Goal: Task Accomplishment & Management: Complete application form

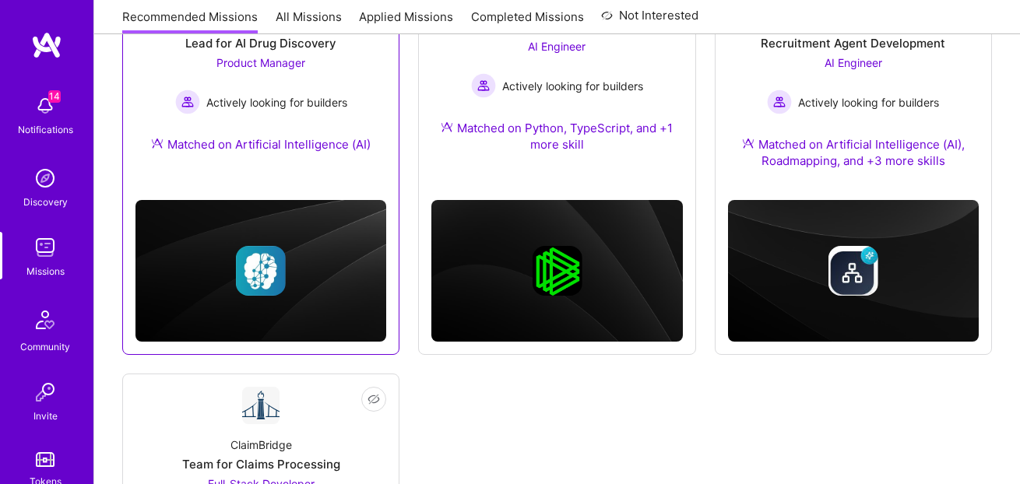
scroll to position [151, 0]
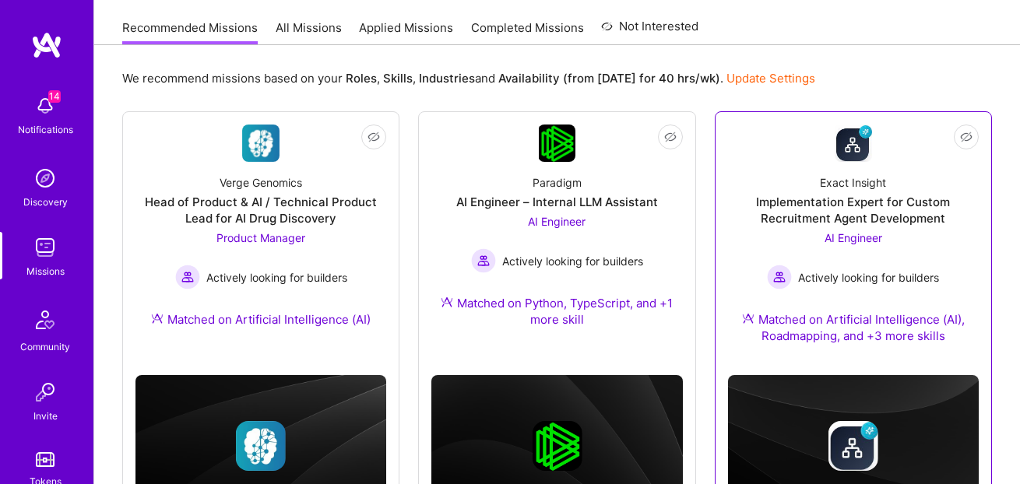
click at [851, 291] on div "Exact Insight Implementation Expert for Custom Recruitment Agent Development AI…" at bounding box center [853, 262] width 251 height 201
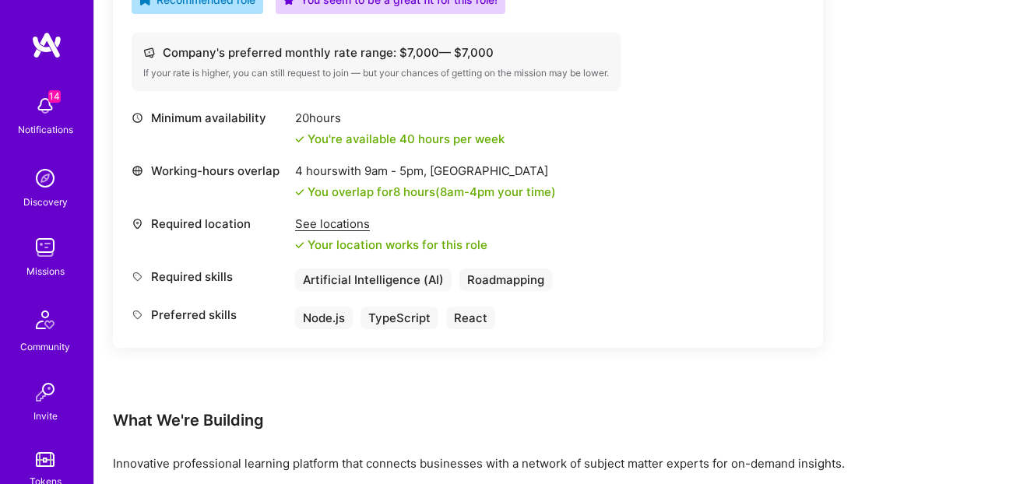
scroll to position [629, 0]
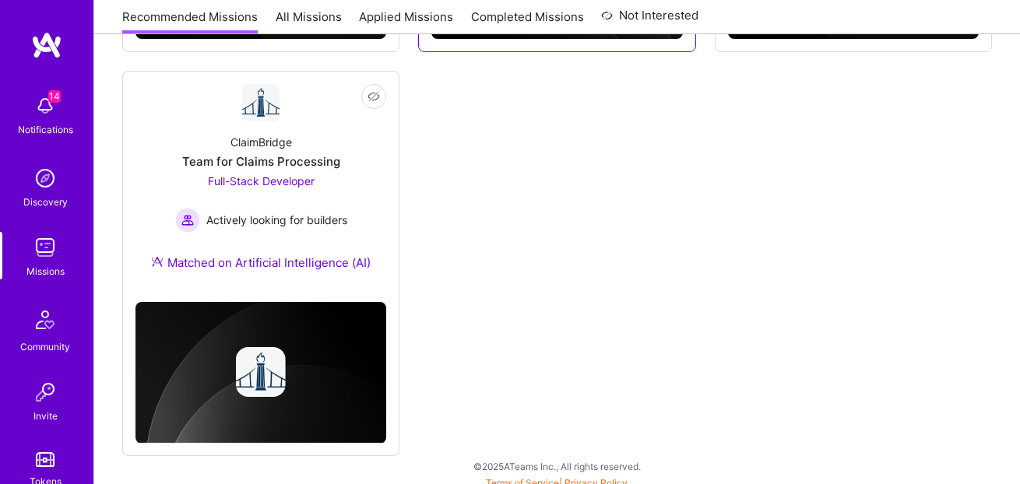
scroll to position [151, 0]
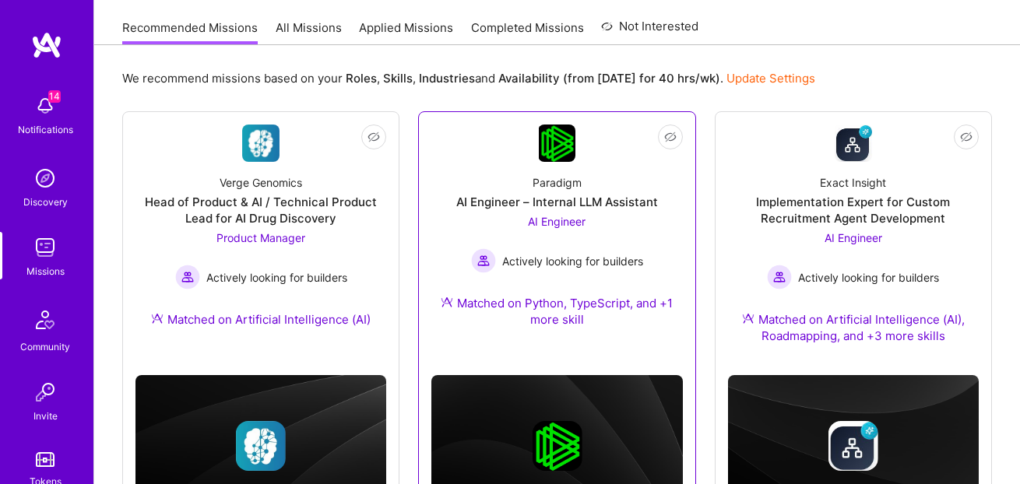
click at [607, 325] on div "Matched on Python, TypeScript, and +1 more skill" at bounding box center [557, 311] width 251 height 33
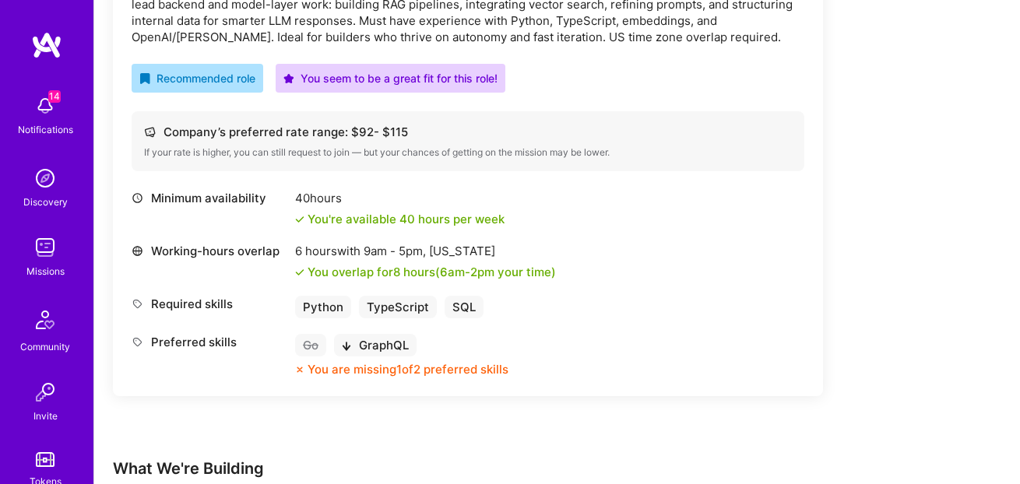
scroll to position [840, 0]
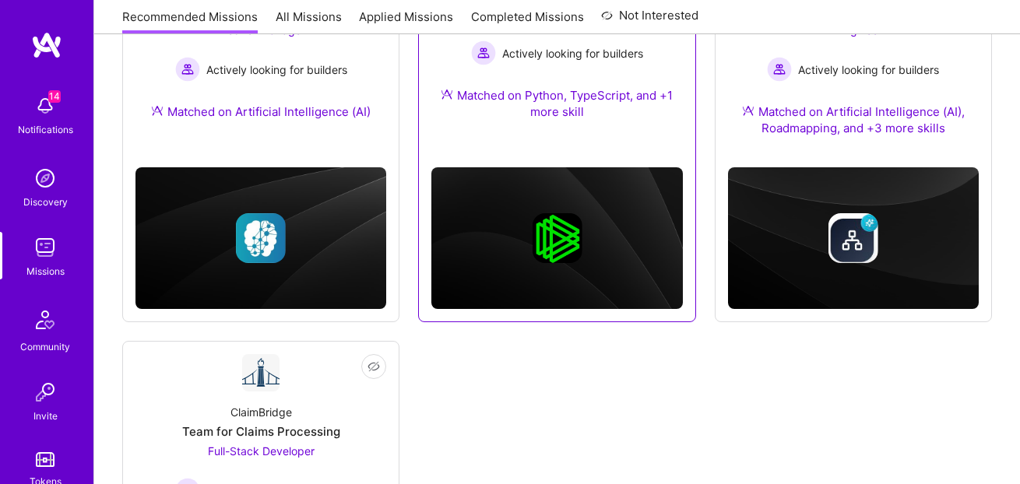
scroll to position [33, 0]
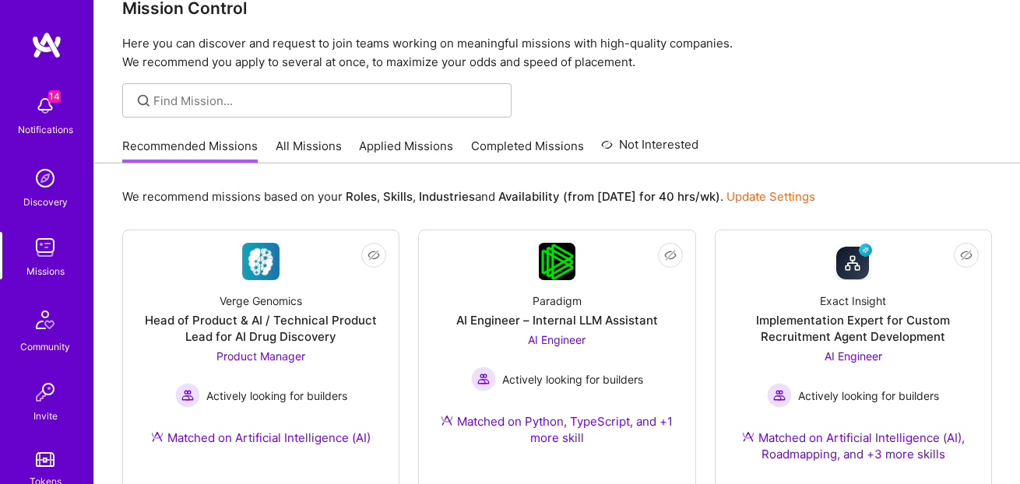
click at [269, 144] on div "Recommended Missions All Missions Applied Missions Completed Missions Not Inter…" at bounding box center [410, 145] width 576 height 33
click at [300, 149] on link "All Missions" at bounding box center [309, 151] width 66 height 26
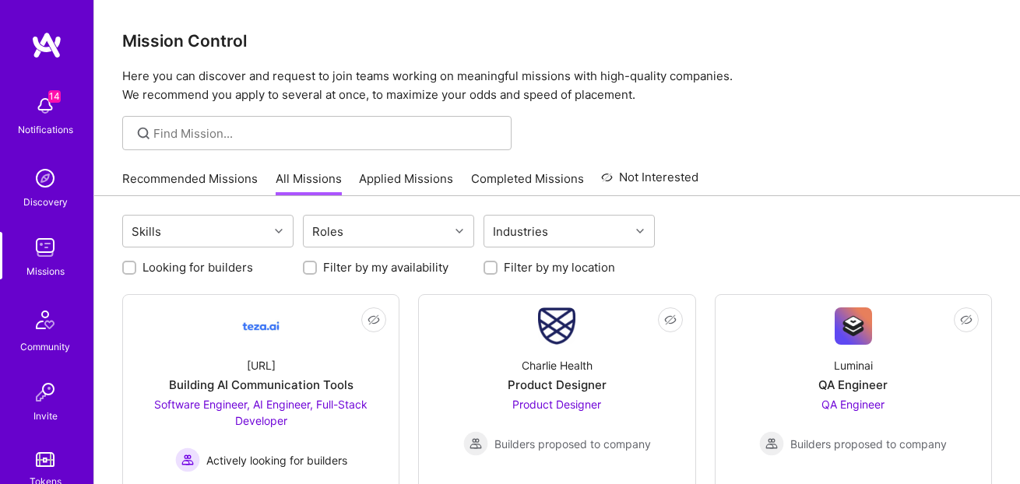
click at [220, 266] on label "Looking for builders" at bounding box center [198, 267] width 111 height 16
click at [136, 266] on input "Looking for builders" at bounding box center [130, 268] width 11 height 11
checkbox input "true"
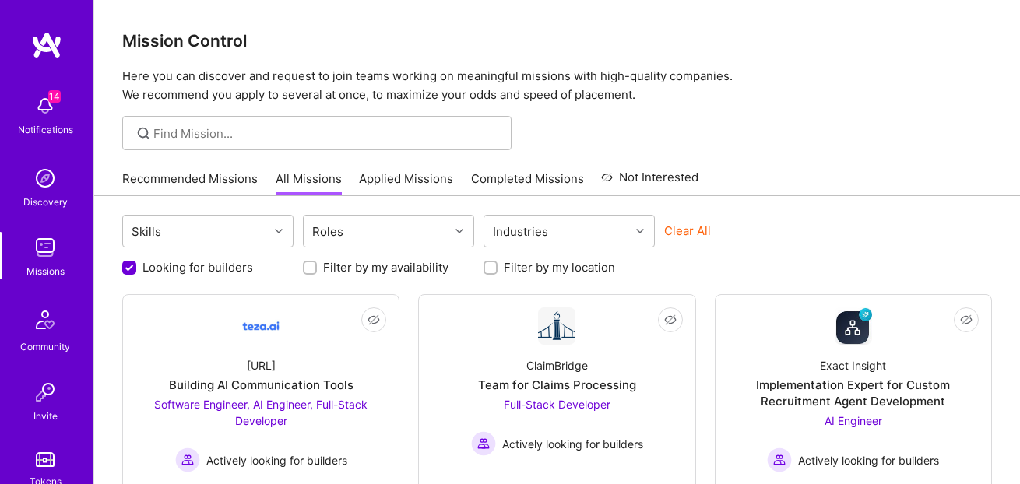
click at [525, 275] on label "Filter by my location" at bounding box center [559, 267] width 111 height 16
click at [498, 274] on input "Filter by my location" at bounding box center [492, 268] width 11 height 11
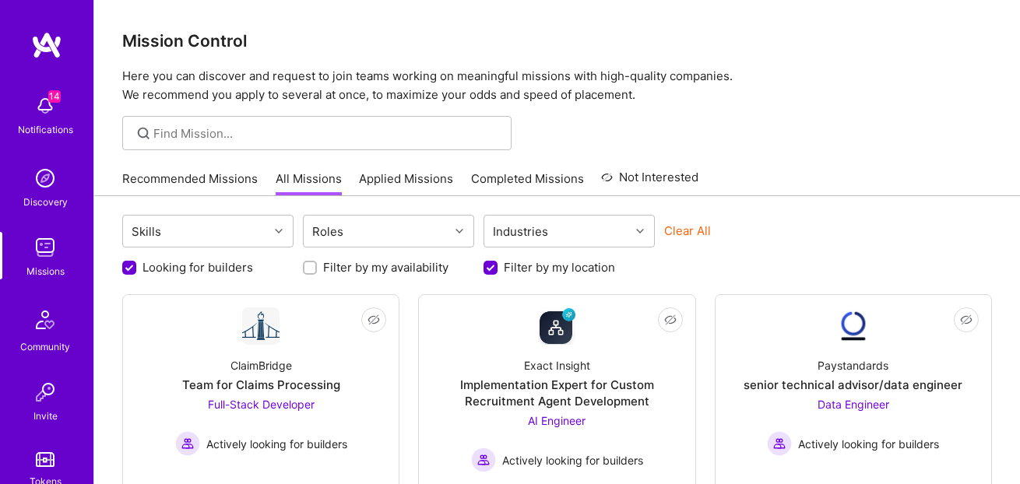
click at [522, 270] on label "Filter by my location" at bounding box center [559, 267] width 111 height 16
click at [499, 270] on input "Filter by my location" at bounding box center [492, 269] width 14 height 14
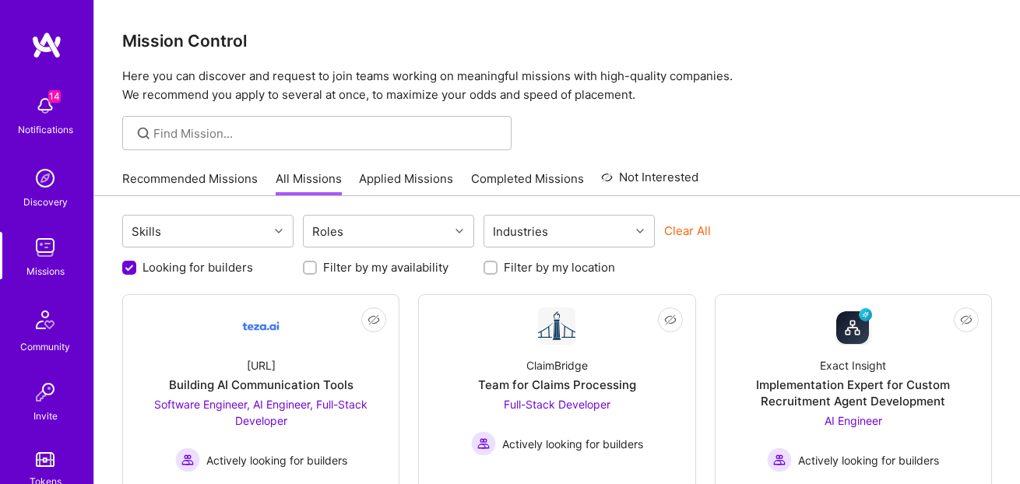
scroll to position [1, 0]
click at [522, 269] on label "Filter by my location" at bounding box center [559, 267] width 111 height 16
click at [498, 269] on input "Filter by my location" at bounding box center [492, 267] width 11 height 11
checkbox input "true"
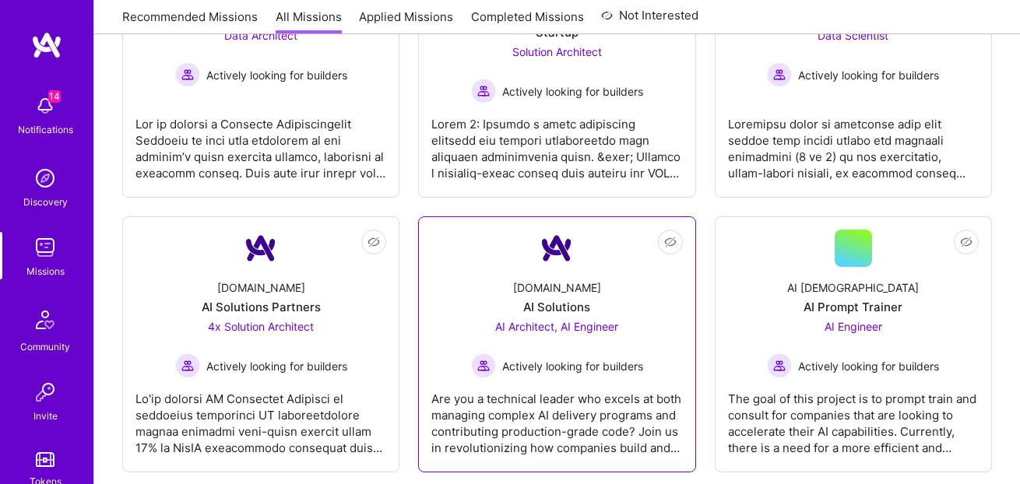
scroll to position [1383, 0]
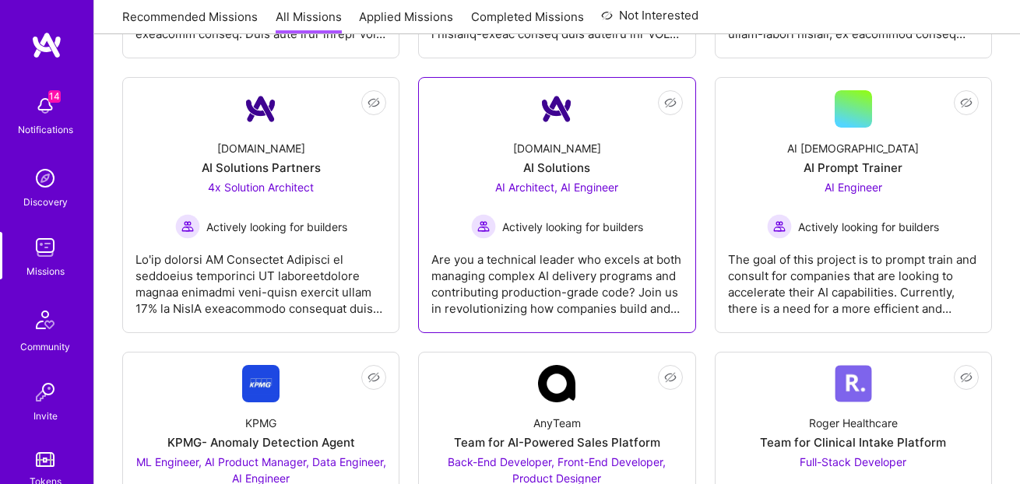
click at [511, 277] on div "Are you a technical leader who excels at both managing complex AI delivery prog…" at bounding box center [557, 278] width 251 height 78
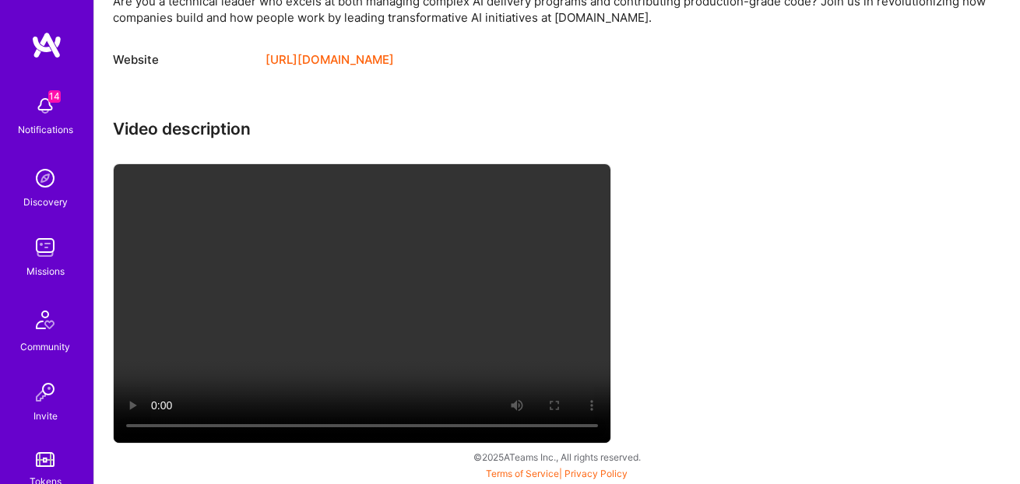
scroll to position [975, 0]
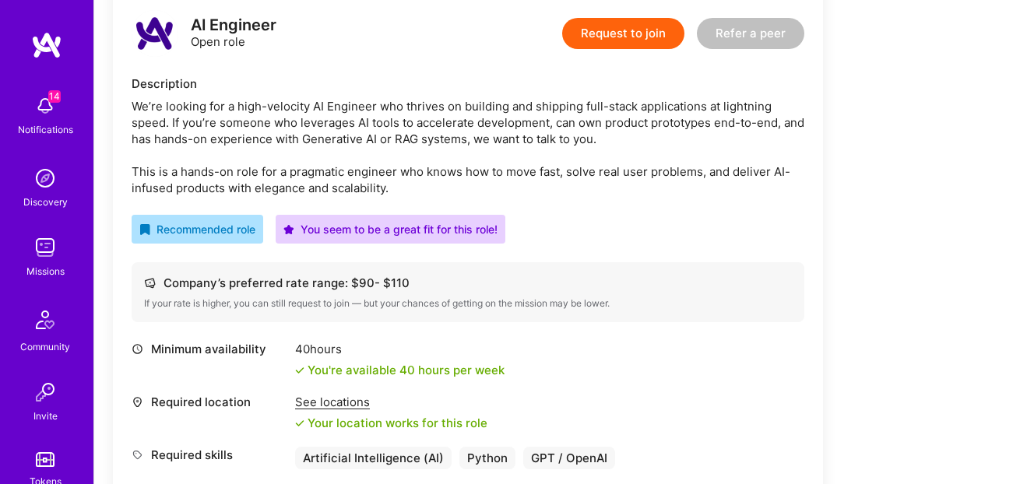
click at [624, 37] on button "Request to join" at bounding box center [623, 33] width 122 height 31
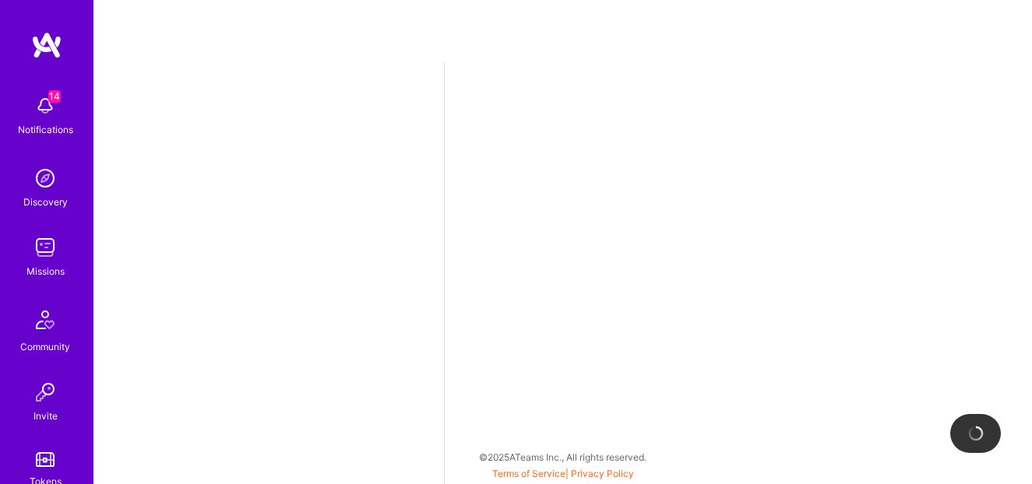
select select "US"
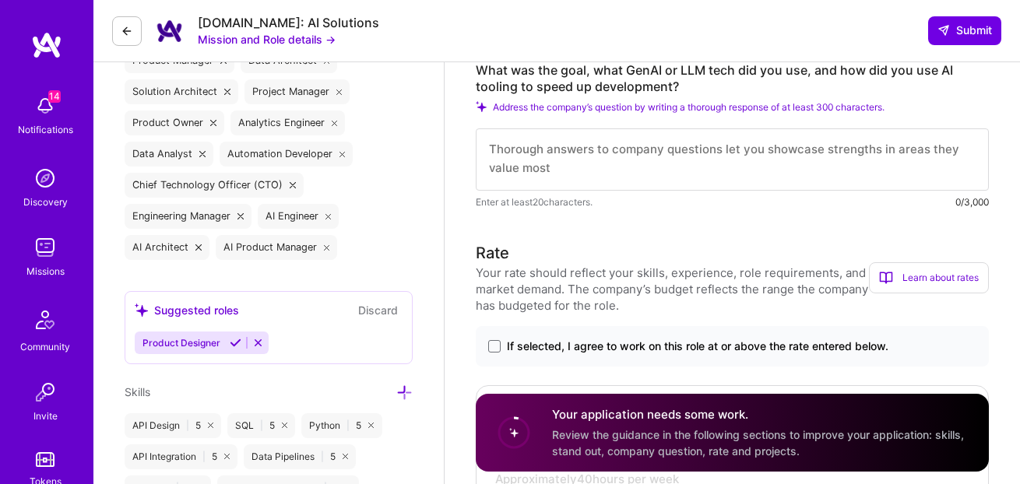
scroll to position [965, 0]
